Goal: Task Accomplishment & Management: Use online tool/utility

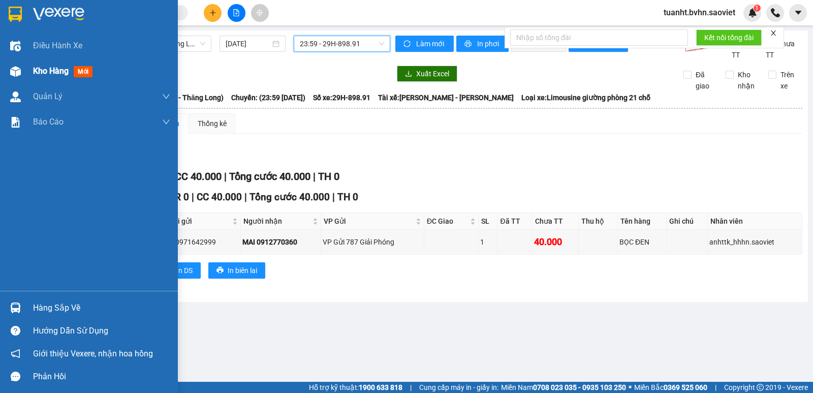
click at [21, 74] on div at bounding box center [16, 71] width 18 height 18
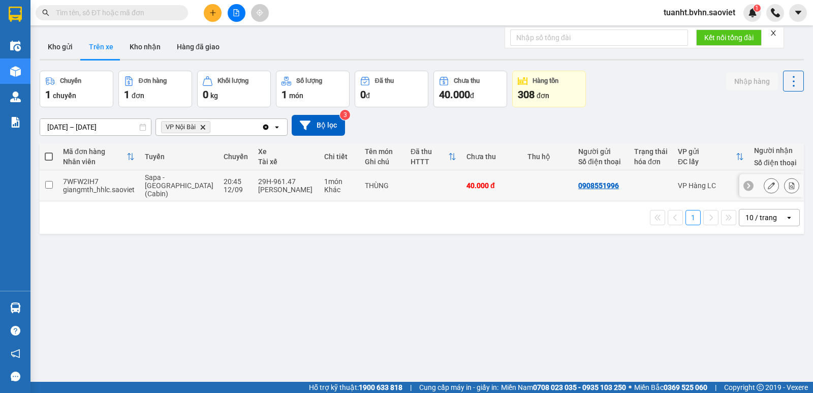
click at [50, 183] on input "checkbox" at bounding box center [49, 185] width 8 height 8
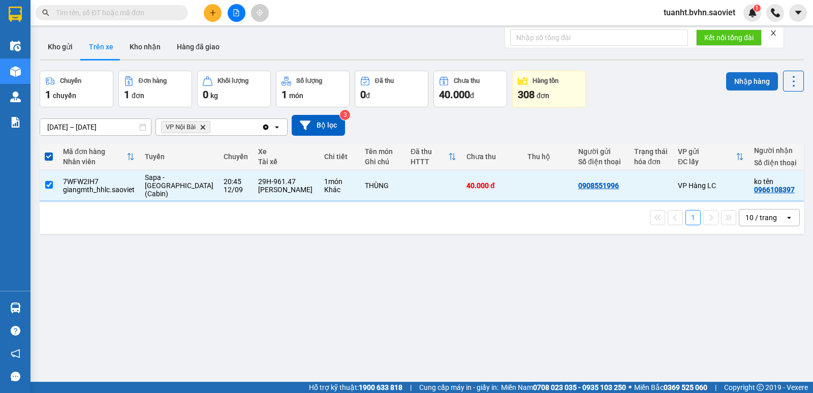
click at [748, 78] on button "Nhập hàng" at bounding box center [752, 81] width 52 height 18
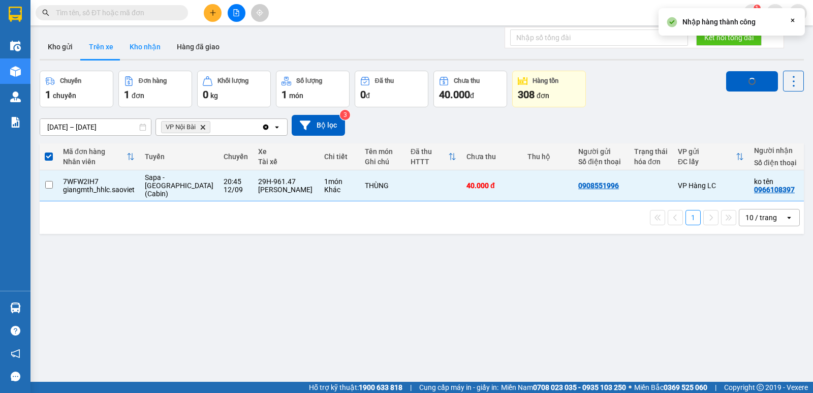
checkbox input "false"
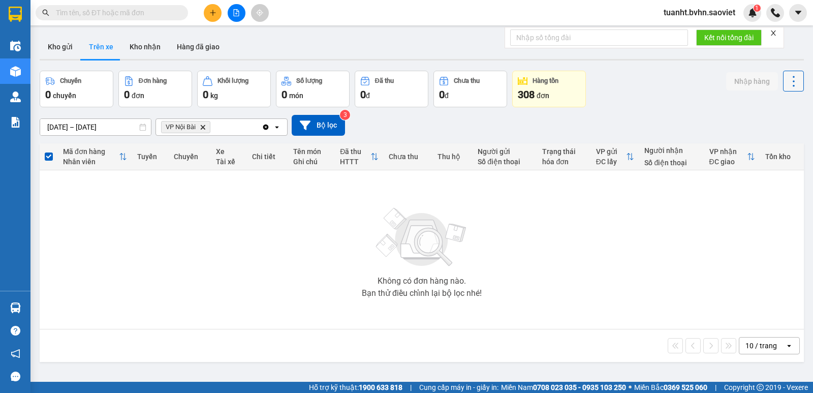
click at [786, 79] on icon at bounding box center [793, 81] width 14 height 14
drag, startPoint x: 776, startPoint y: 116, endPoint x: 772, endPoint y: 106, distance: 10.9
click at [776, 116] on li "Làm mới" at bounding box center [767, 109] width 76 height 18
click at [783, 88] on button at bounding box center [793, 81] width 21 height 21
click at [784, 113] on span "Làm mới" at bounding box center [771, 109] width 28 height 10
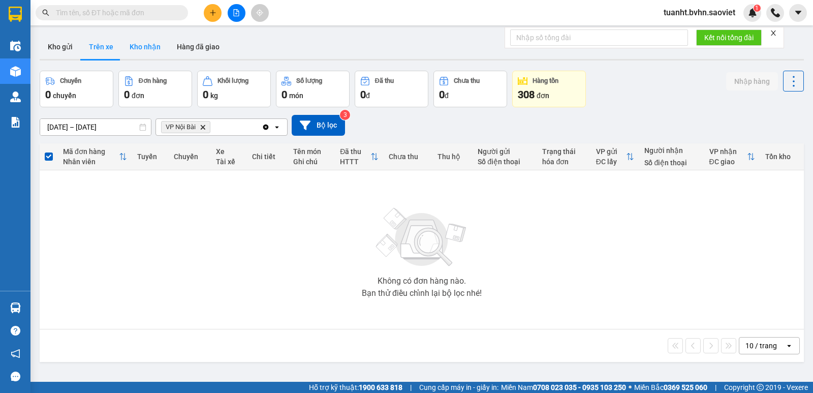
click at [136, 55] on button "Kho nhận" at bounding box center [144, 47] width 47 height 24
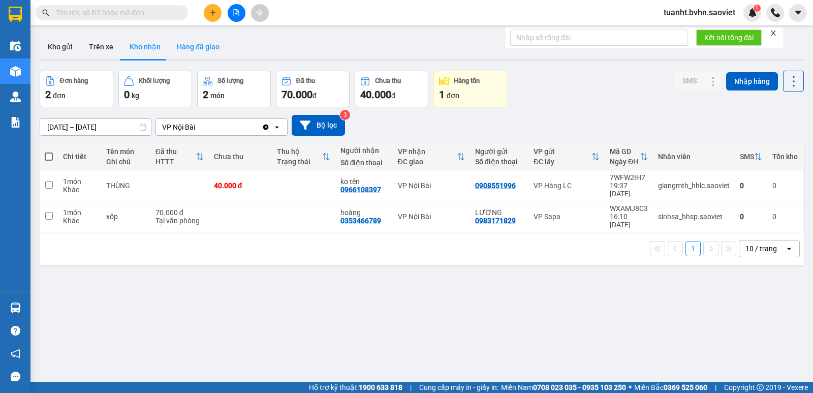
click at [194, 47] on button "Hàng đã giao" at bounding box center [198, 47] width 59 height 24
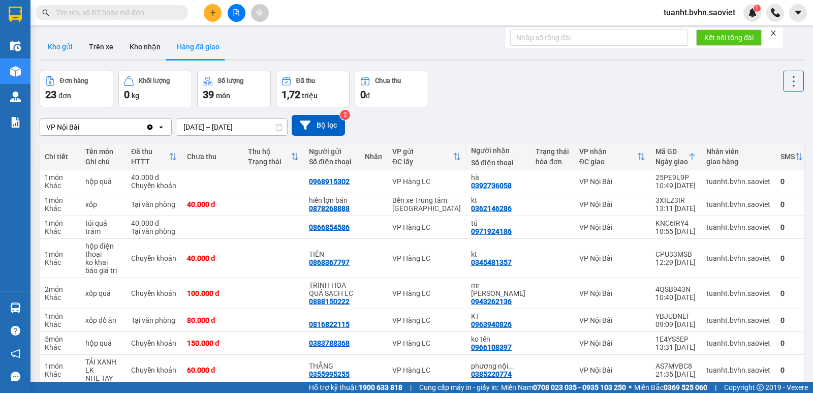
click at [69, 50] on button "Kho gửi" at bounding box center [60, 47] width 41 height 24
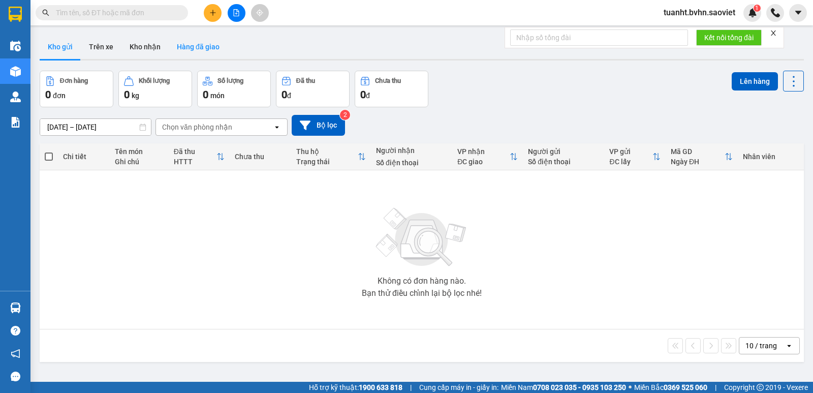
click at [192, 43] on button "Hàng đã giao" at bounding box center [198, 47] width 59 height 24
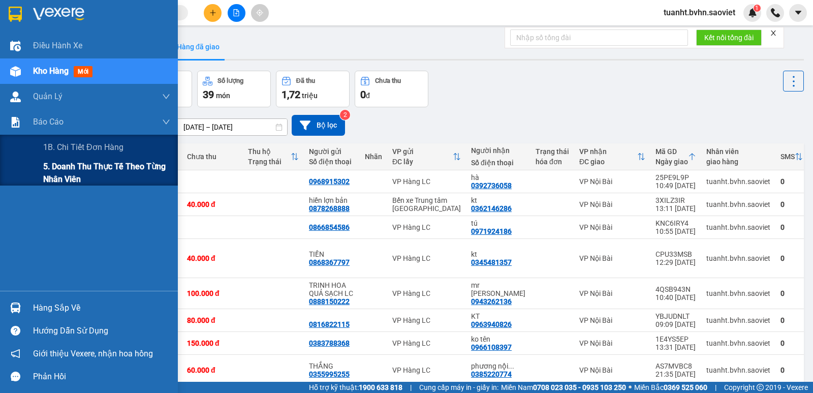
click at [73, 177] on span "5. Doanh thu thực tế theo từng nhân viên" at bounding box center [106, 172] width 127 height 25
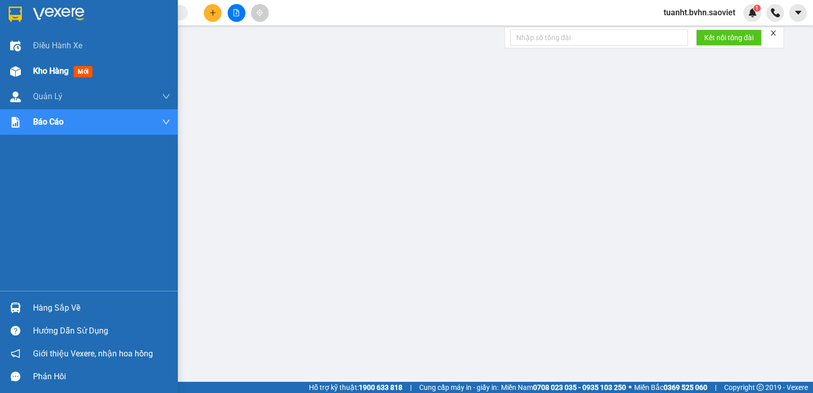
click at [12, 68] on img at bounding box center [15, 71] width 11 height 11
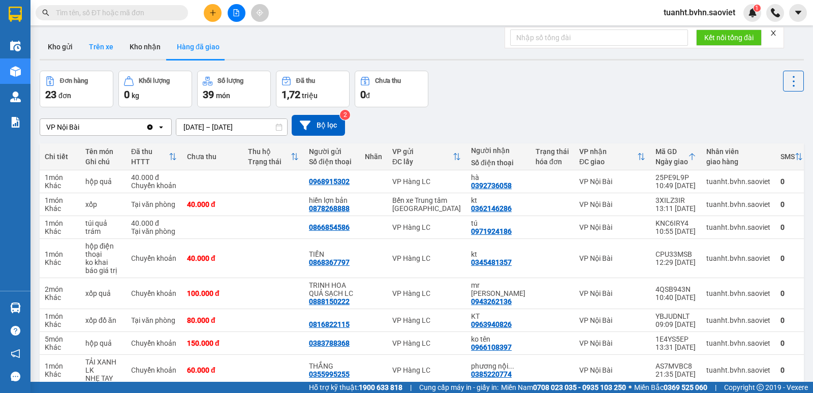
click at [101, 43] on button "Trên xe" at bounding box center [101, 47] width 41 height 24
